Goal: Task Accomplishment & Management: Complete application form

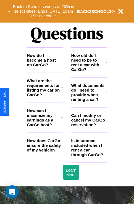
scroll to position [667, 0]
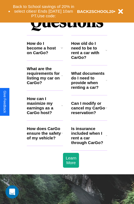
click at [45, 85] on h3 "What are the requirements for listing my car on CarGo?" at bounding box center [44, 75] width 34 height 19
click at [106, 138] on icon at bounding box center [105, 136] width 1 height 4
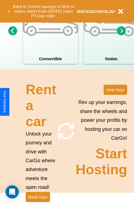
scroll to position [429, 0]
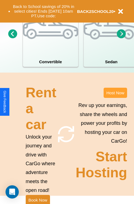
click at [115, 98] on button "Host Now" at bounding box center [114, 93] width 23 height 10
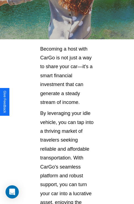
scroll to position [896, 0]
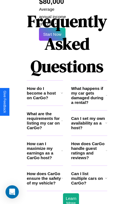
click at [106, 121] on icon at bounding box center [106, 123] width 2 height 4
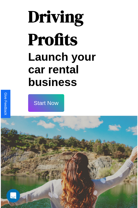
scroll to position [10, 0]
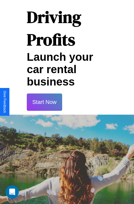
click at [44, 102] on button "Start Now" at bounding box center [44, 102] width 35 height 17
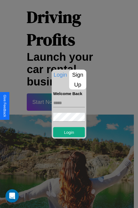
click at [77, 80] on p "Sign Up" at bounding box center [77, 80] width 17 height 20
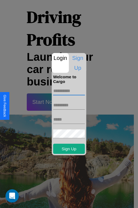
click at [69, 91] on input "text" at bounding box center [69, 91] width 32 height 9
type input "********"
click at [69, 105] on input "text" at bounding box center [69, 105] width 32 height 9
type input "******"
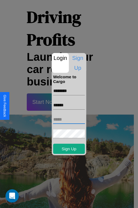
click at [69, 120] on input "text" at bounding box center [69, 119] width 32 height 9
type input "**********"
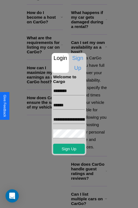
click at [71, 201] on div at bounding box center [69, 104] width 138 height 208
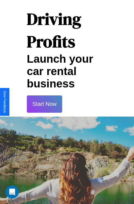
click at [44, 104] on button "Start Now" at bounding box center [44, 104] width 35 height 17
